Goal: Communication & Community: Answer question/provide support

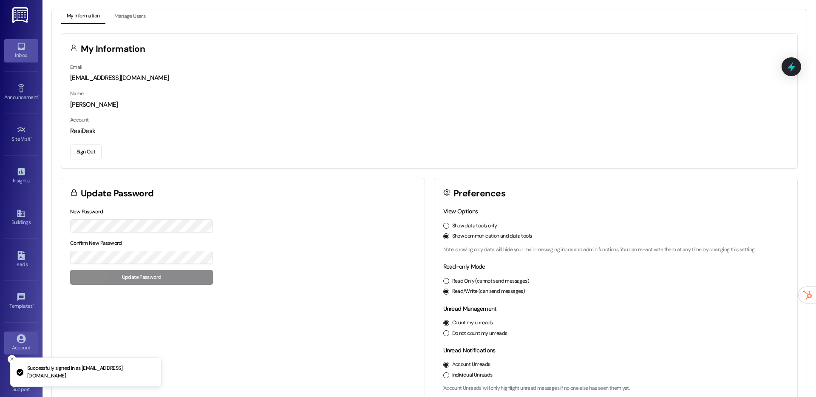
click at [13, 44] on link "Inbox" at bounding box center [21, 50] width 34 height 23
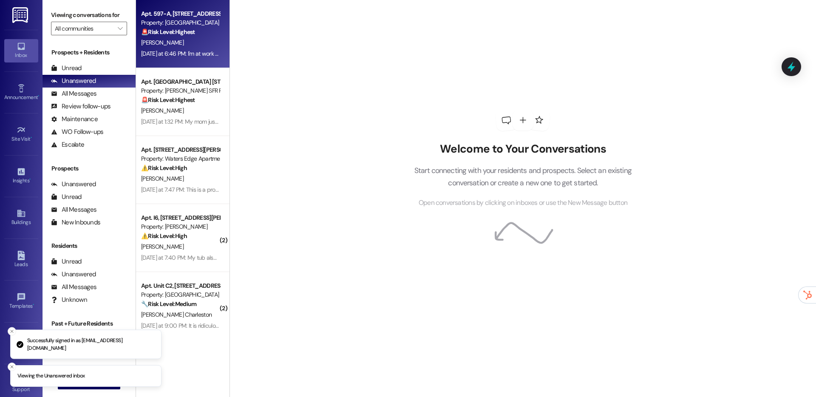
click at [154, 60] on div "Apt. 597-A, [STREET_ADDRESS] Property: Bluestone Manor 🚨 Risk Level: Highest Th…" at bounding box center [183, 34] width 94 height 68
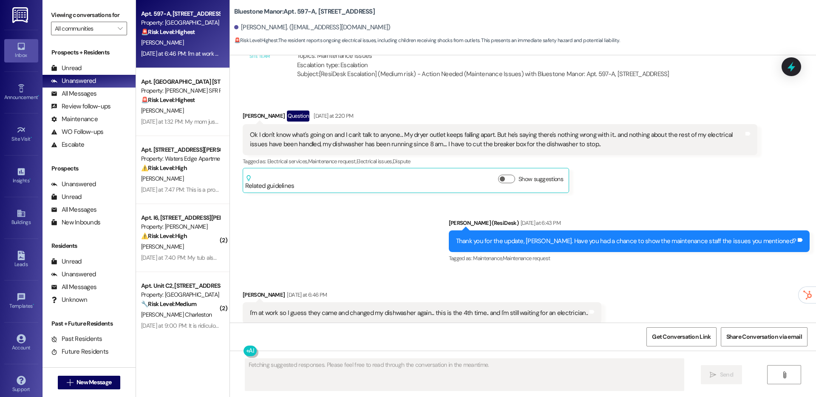
scroll to position [677, 0]
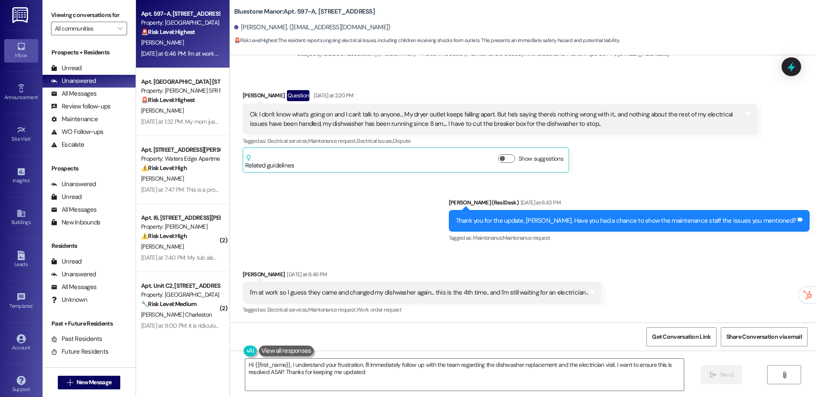
type textarea "Hi {{first_name}}, I understand your frustration. I'll immediately follow up wi…"
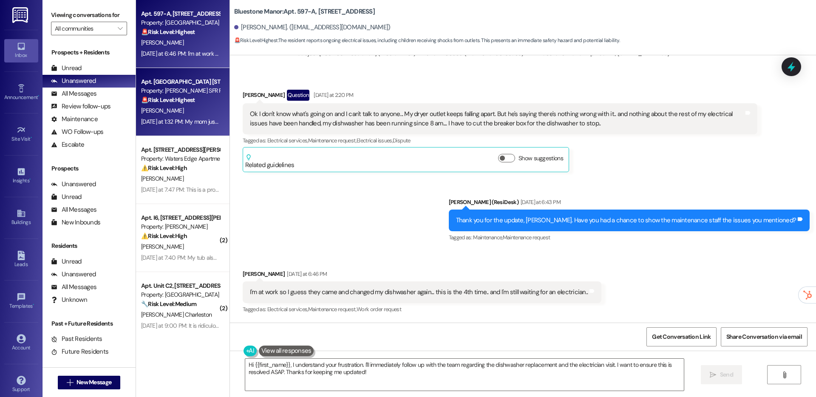
click at [194, 126] on div "[DATE] at 1:32 PM: My mom just left her doctor appointment she have mold in her…" at bounding box center [180, 122] width 80 height 11
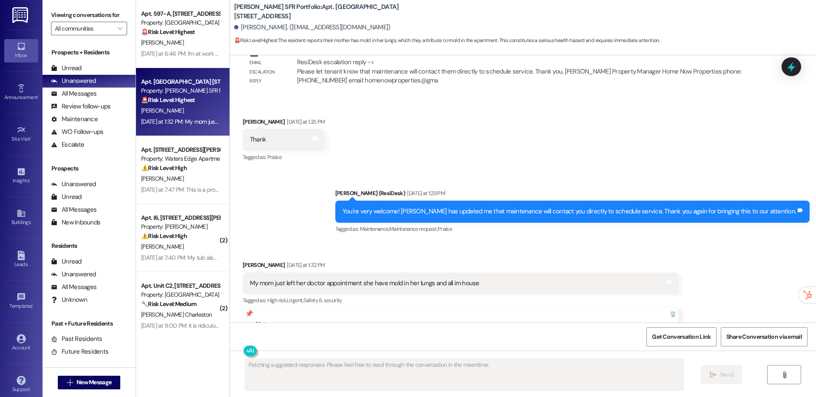
scroll to position [2483, 0]
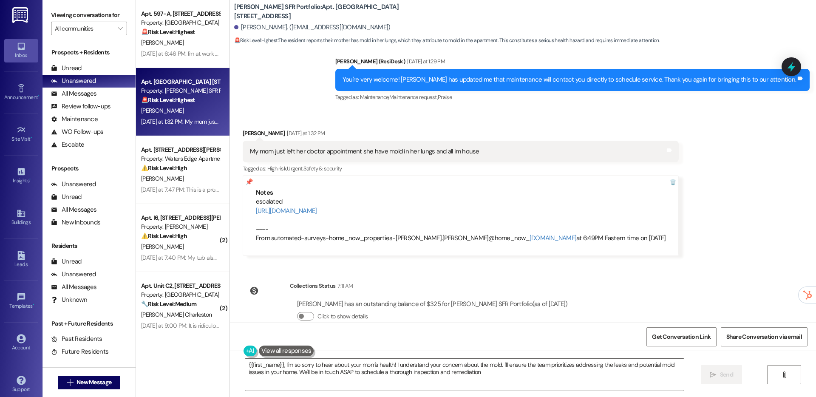
type textarea "{{first_name}}, I'm so sorry to hear about your mom's health! I understand your…"
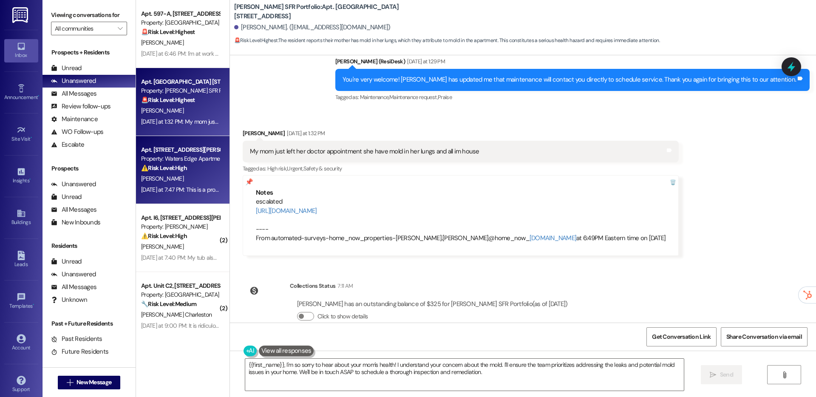
click at [168, 176] on div "[PERSON_NAME]" at bounding box center [180, 178] width 80 height 11
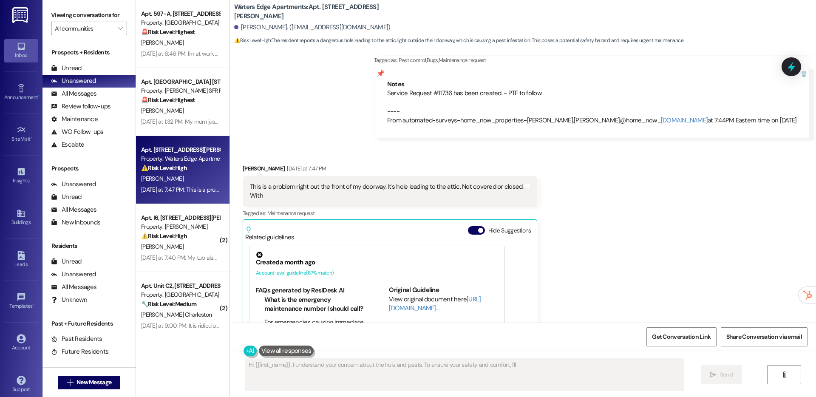
scroll to position [1031, 0]
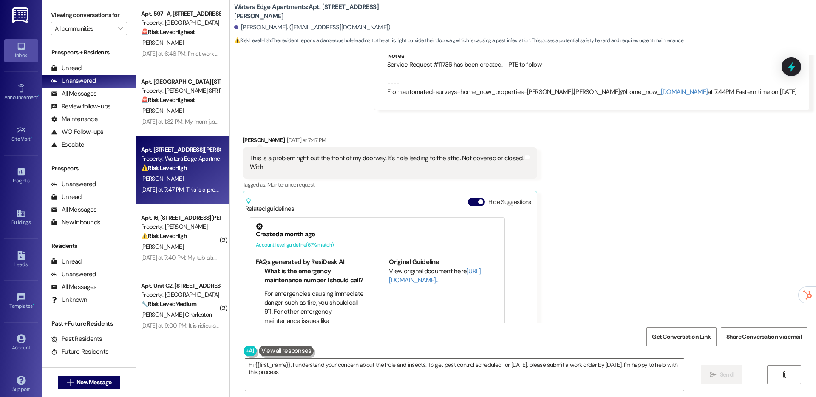
type textarea "Hi {{first_name}}, I understand your concern about the hole and insects. To get…"
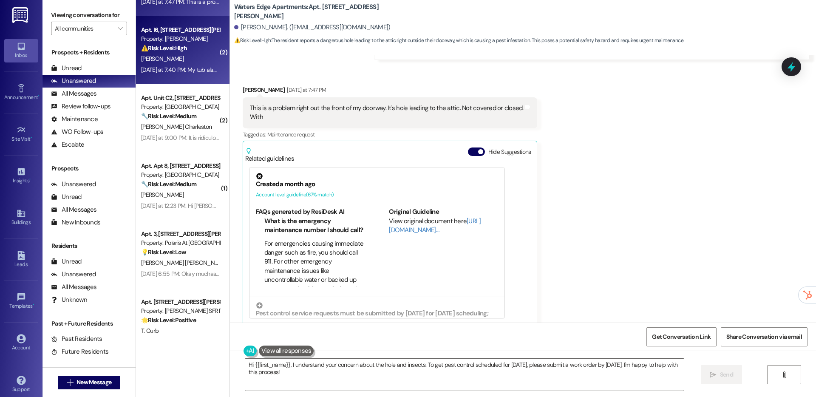
scroll to position [258, 0]
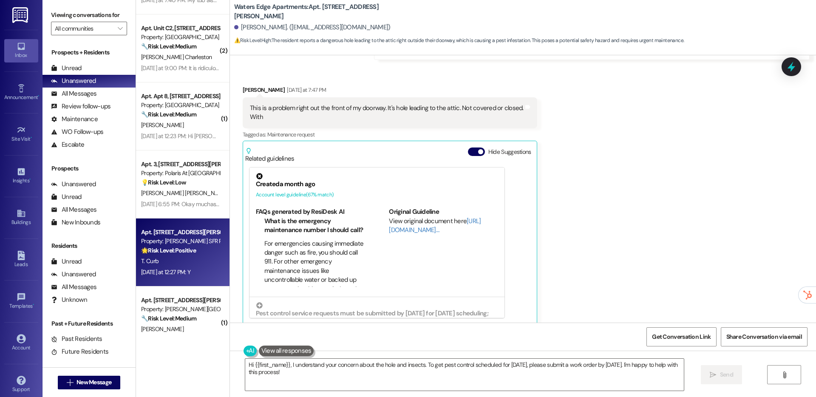
click at [168, 251] on strong "🌟 Risk Level: Positive" at bounding box center [168, 251] width 55 height 8
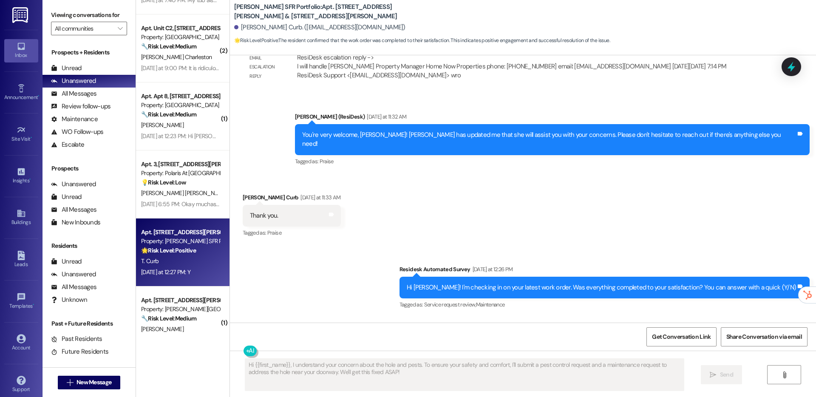
scroll to position [3716, 0]
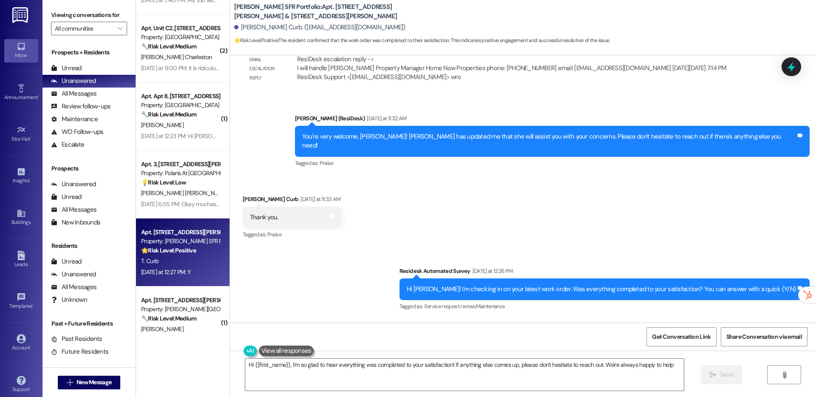
type textarea "Hi {{first_name}}, I'm so glad to hear everything was completed to your satisfa…"
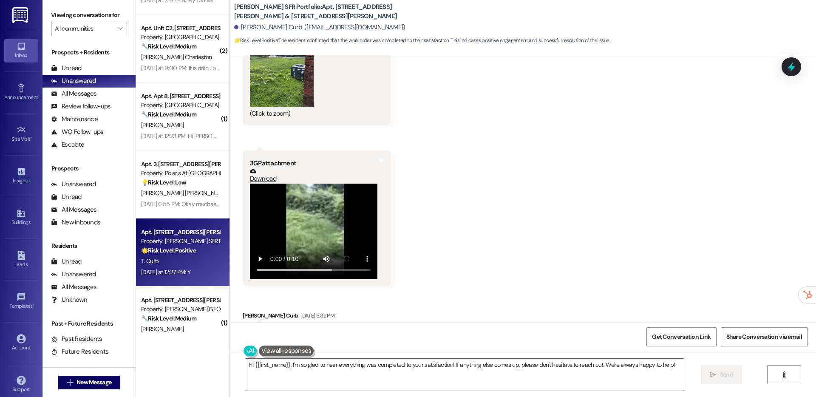
scroll to position [2023, 0]
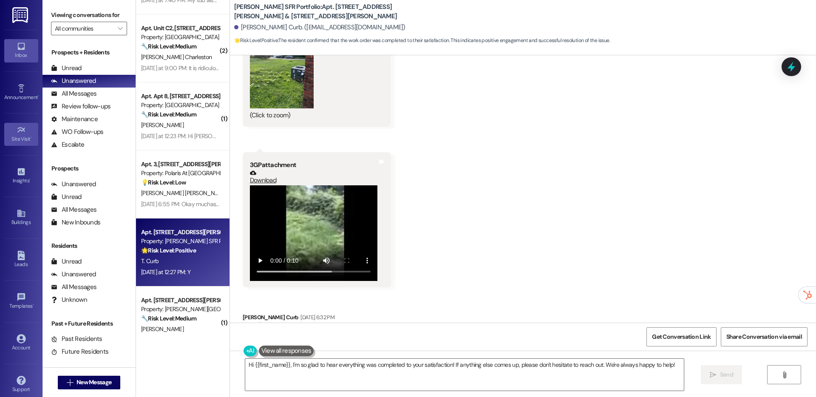
click at [22, 123] on link "Site Visit •" at bounding box center [21, 134] width 34 height 23
